Goal: Information Seeking & Learning: Learn about a topic

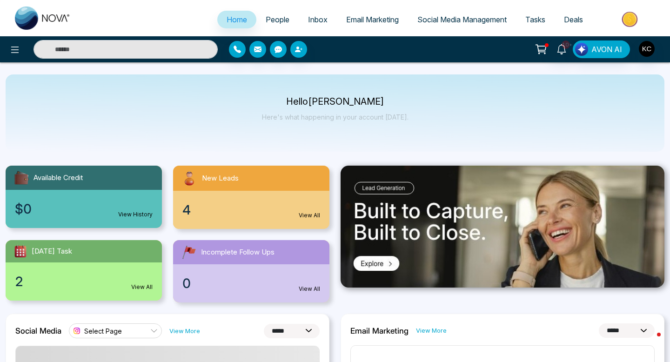
select select "*"
click at [304, 212] on link "View All" at bounding box center [309, 215] width 21 height 8
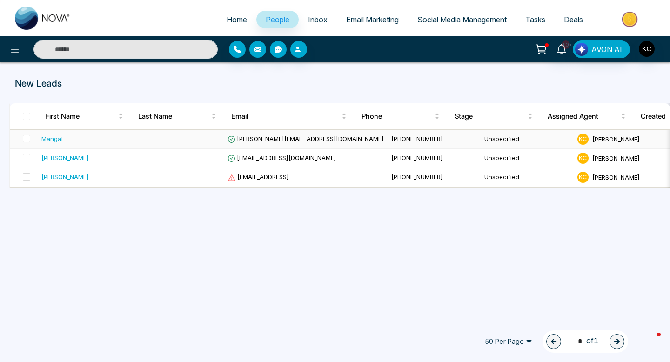
click at [275, 136] on span "[PERSON_NAME][EMAIL_ADDRESS][DOMAIN_NAME]" at bounding box center [306, 138] width 156 height 7
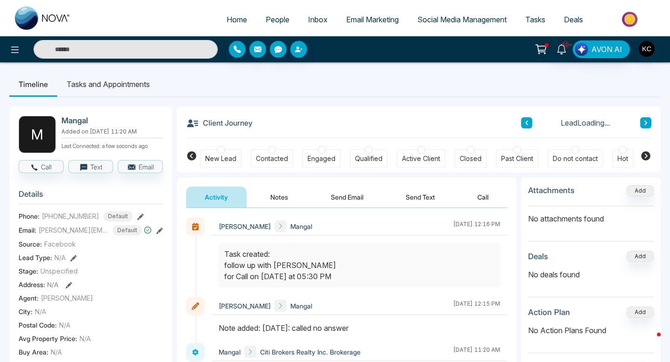
click at [268, 197] on button "Notes" at bounding box center [279, 197] width 55 height 21
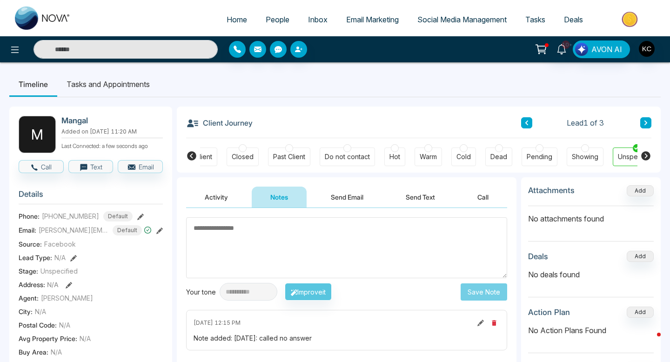
scroll to position [0, 250]
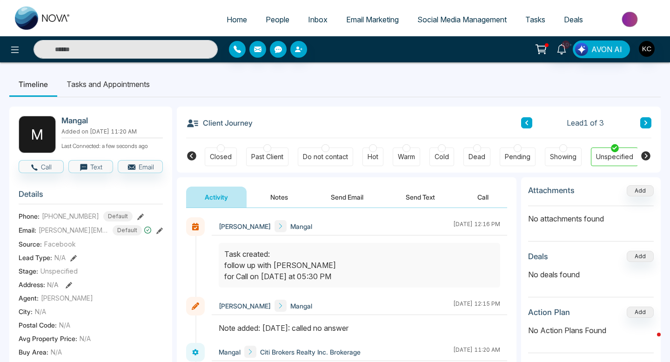
click at [44, 20] on img at bounding box center [43, 18] width 56 height 23
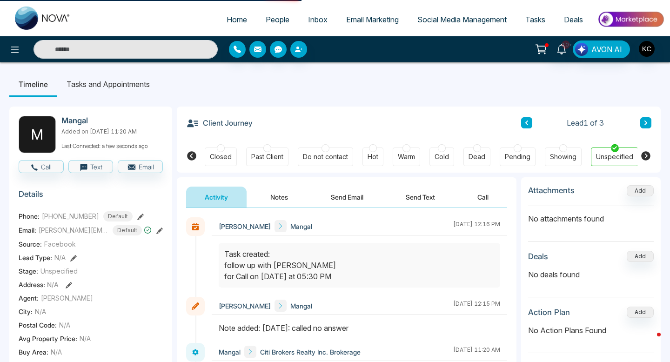
select select "*"
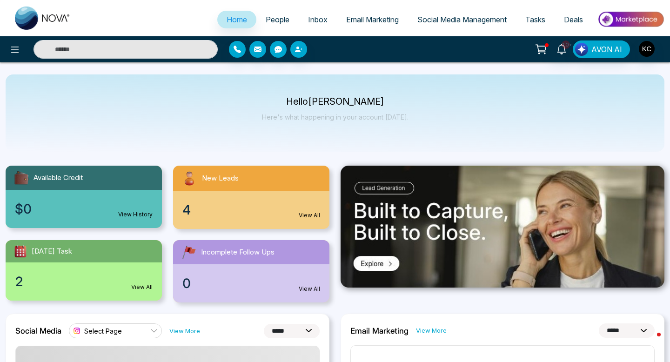
click at [302, 216] on link "View All" at bounding box center [309, 215] width 21 height 8
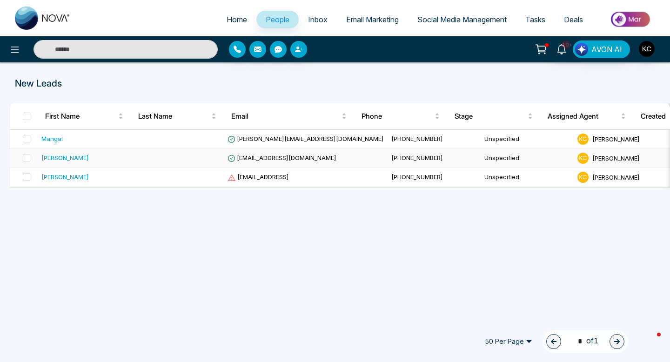
click at [288, 163] on td "[EMAIL_ADDRESS][DOMAIN_NAME]" at bounding box center [306, 158] width 164 height 19
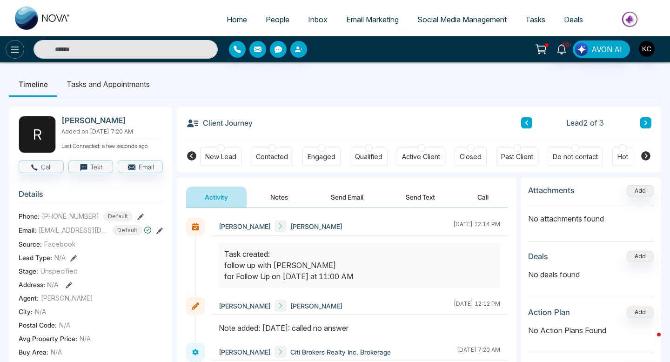
click at [11, 52] on icon at bounding box center [14, 49] width 11 height 11
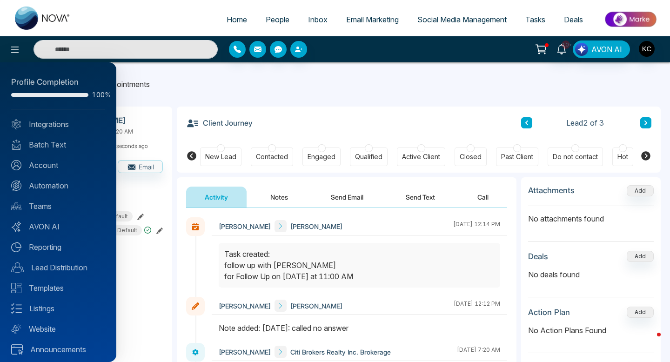
click at [227, 15] on div at bounding box center [335, 181] width 670 height 362
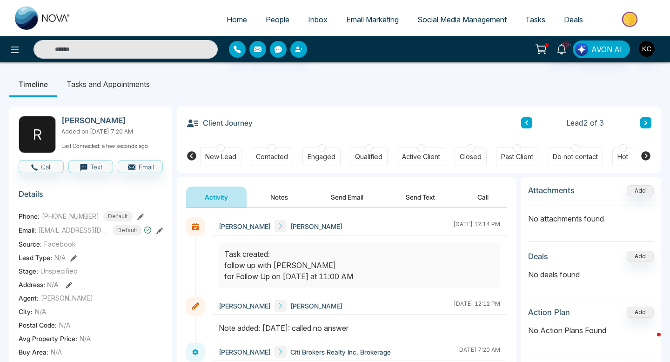
click at [227, 20] on span "Home" at bounding box center [237, 19] width 20 height 9
select select "*"
